Goal: Navigation & Orientation: Find specific page/section

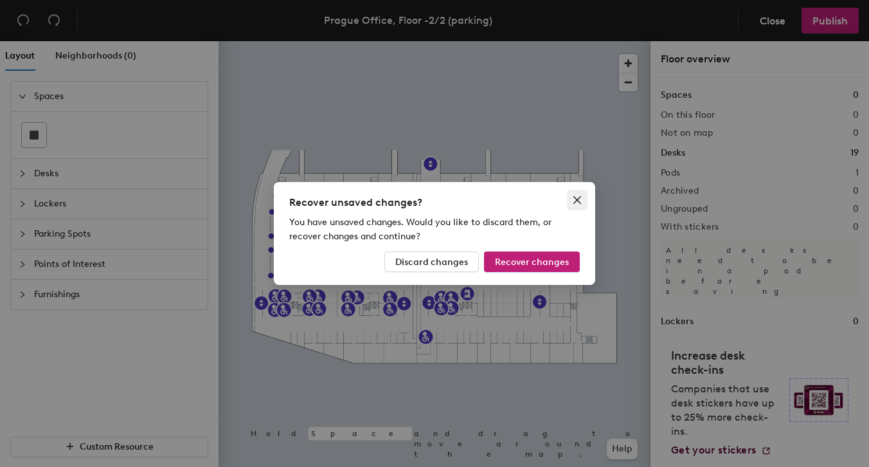
click at [581, 200] on icon "close" at bounding box center [577, 200] width 10 height 10
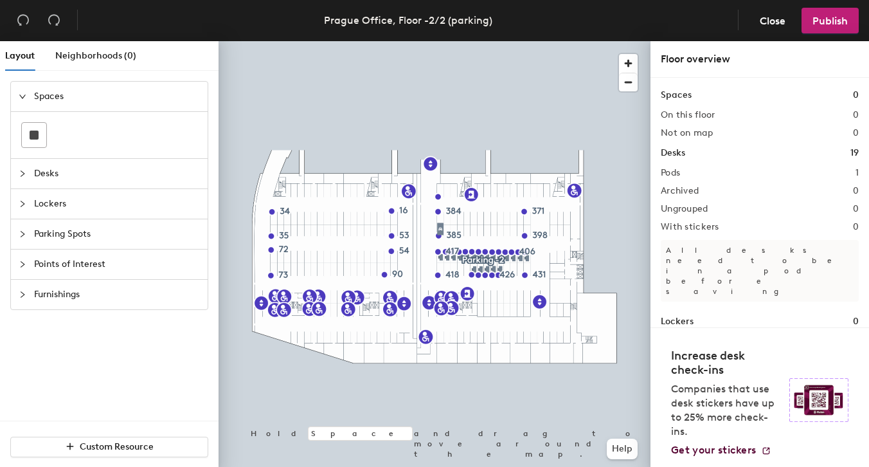
click at [327, 41] on div at bounding box center [435, 41] width 432 height 0
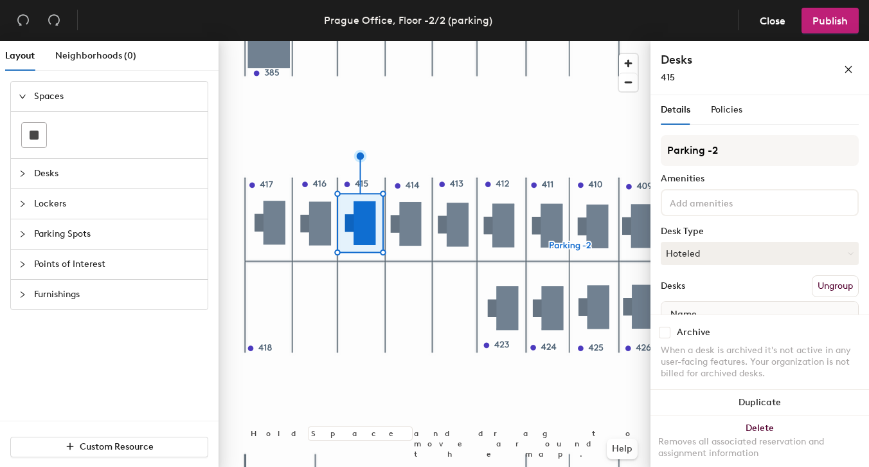
click at [63, 230] on span "Parking Spots" at bounding box center [117, 234] width 166 height 30
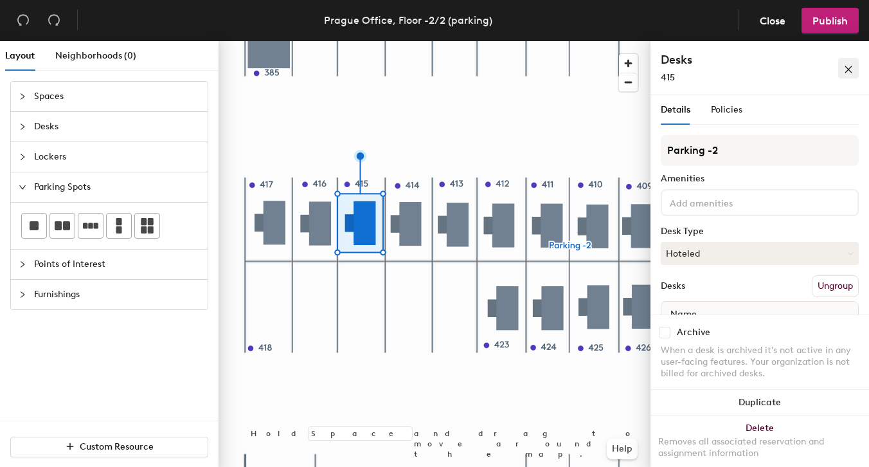
click at [846, 73] on icon "close" at bounding box center [848, 69] width 9 height 9
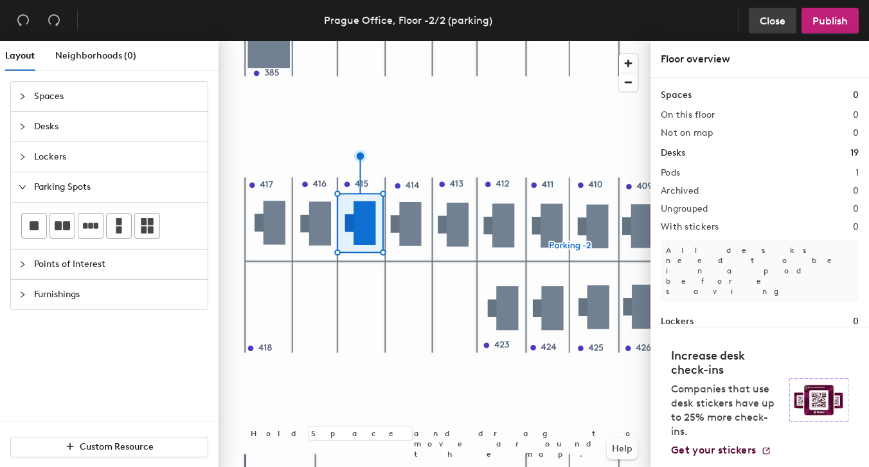
click at [775, 23] on span "Close" at bounding box center [773, 21] width 26 height 12
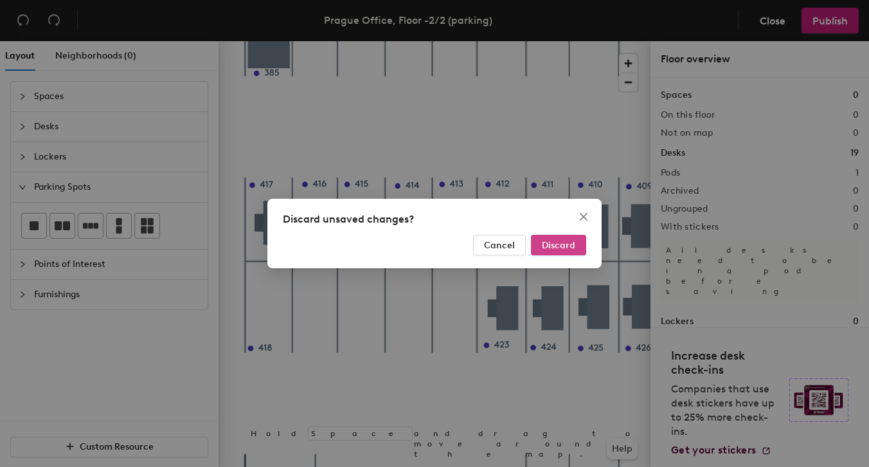
click at [575, 237] on button "Discard" at bounding box center [558, 245] width 55 height 21
